Goal: Task Accomplishment & Management: Use online tool/utility

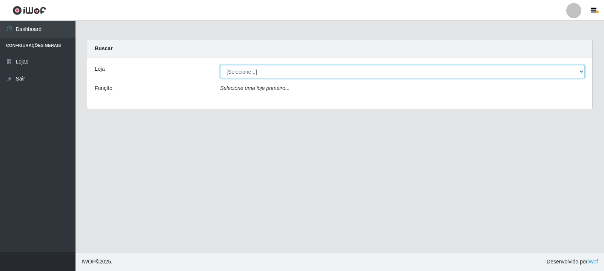
click at [412, 72] on select "[Selecione...] Rede Compras Supermercados - LOJA 3" at bounding box center [402, 71] width 365 height 13
select select "162"
click at [220, 65] on select "[Selecione...] Rede Compras Supermercados - LOJA 3" at bounding box center [402, 71] width 365 height 13
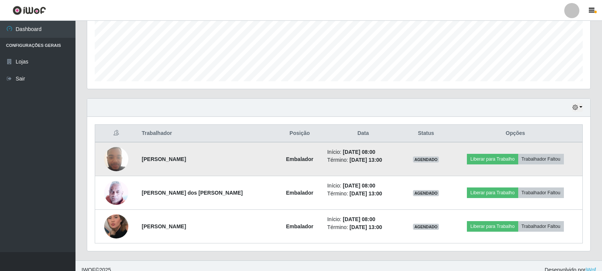
scroll to position [197, 0]
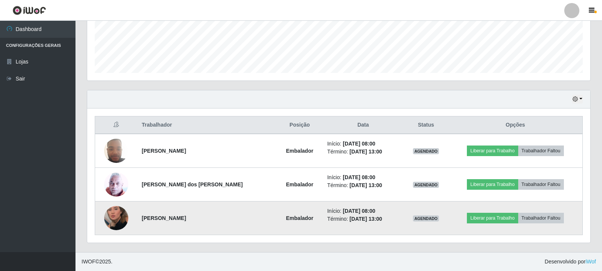
click at [122, 216] on img at bounding box center [116, 217] width 24 height 43
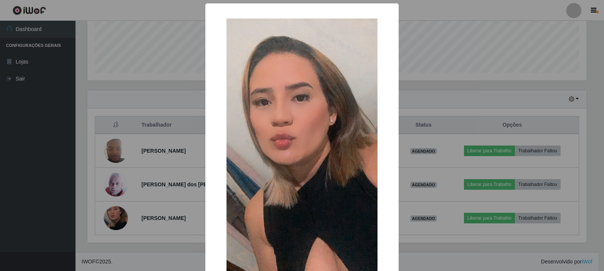
click at [121, 216] on div "× OK Cancel" at bounding box center [302, 135] width 604 height 271
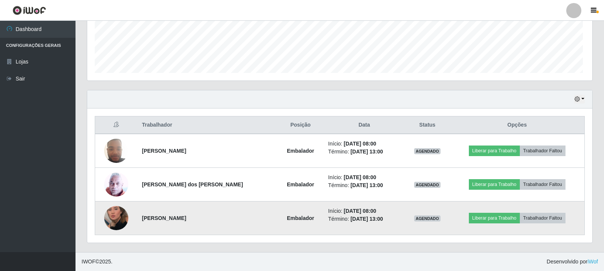
scroll to position [157, 503]
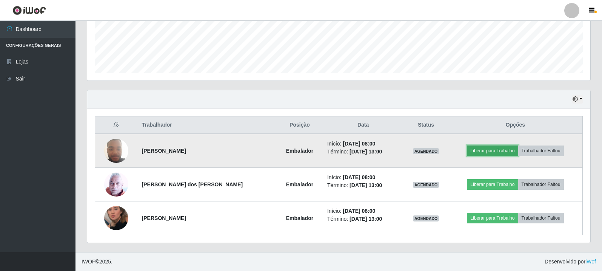
click at [496, 151] on button "Liberar para Trabalho" at bounding box center [492, 150] width 51 height 11
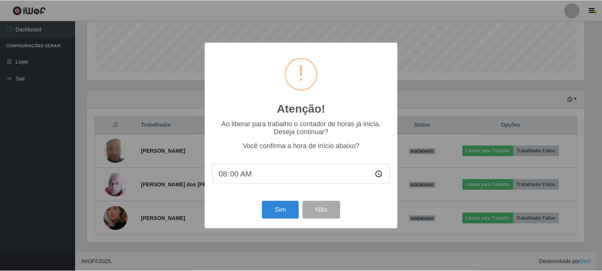
scroll to position [157, 499]
click at [276, 215] on button "Sim" at bounding box center [281, 210] width 37 height 18
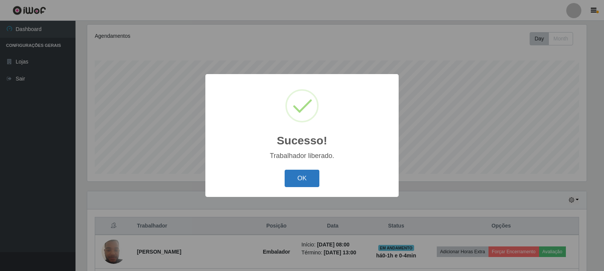
click at [294, 180] on button "OK" at bounding box center [302, 179] width 35 height 18
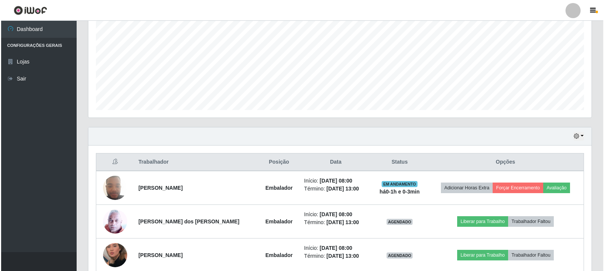
scroll to position [197, 0]
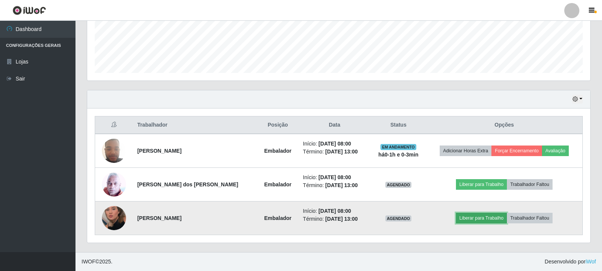
click at [492, 217] on button "Liberar para Trabalho" at bounding box center [481, 218] width 51 height 11
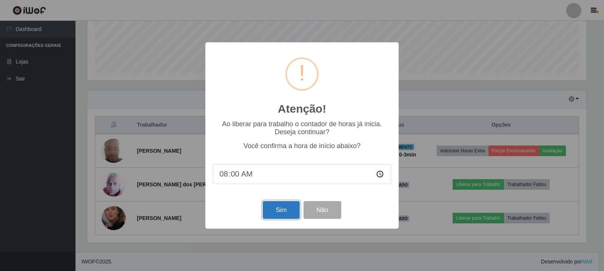
click at [281, 208] on button "Sim" at bounding box center [281, 210] width 37 height 18
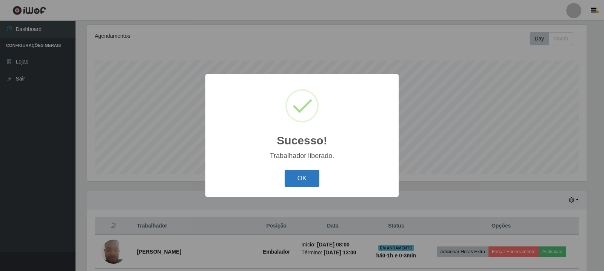
click at [293, 174] on button "OK" at bounding box center [302, 179] width 35 height 18
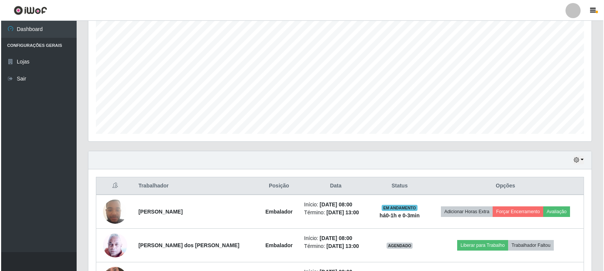
scroll to position [197, 0]
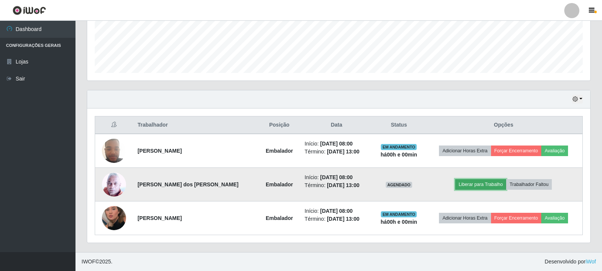
click at [478, 188] on button "Liberar para Trabalho" at bounding box center [480, 184] width 51 height 11
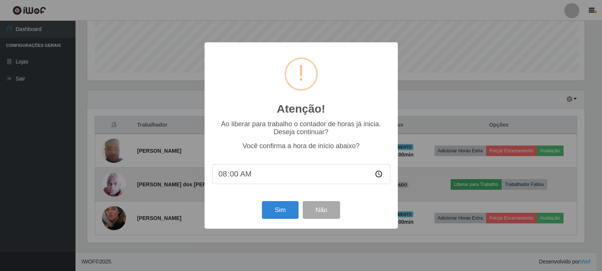
scroll to position [157, 499]
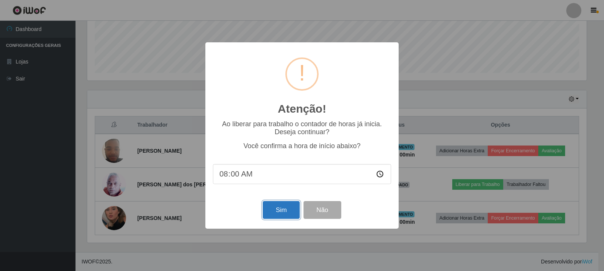
click at [272, 212] on button "Sim" at bounding box center [281, 210] width 37 height 18
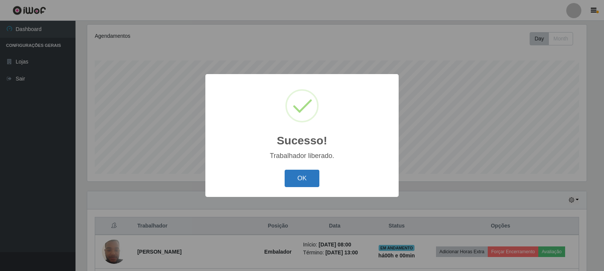
click at [287, 179] on button "OK" at bounding box center [302, 179] width 35 height 18
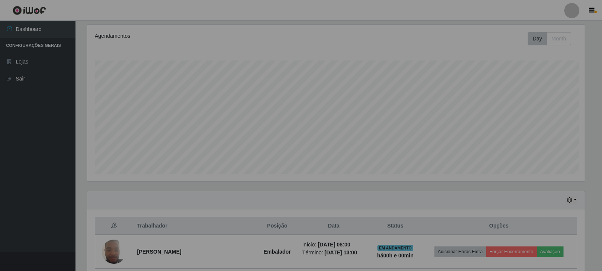
scroll to position [157, 503]
